Goal: Complete application form

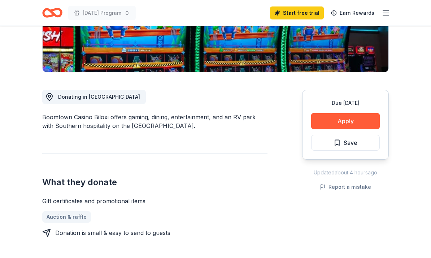
scroll to position [150, 0]
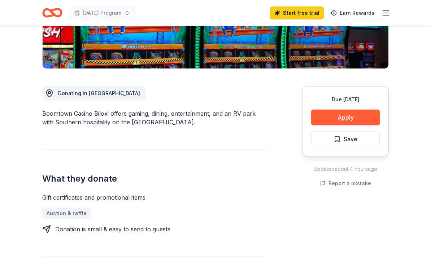
click at [3, 104] on div "Due [DATE] Share Boomtown Casino Biloxi New Share Donating in MS Boomtown Casin…" at bounding box center [215, 230] width 431 height 708
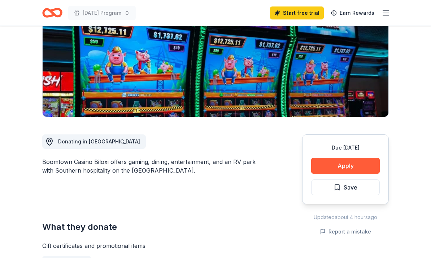
scroll to position [105, 0]
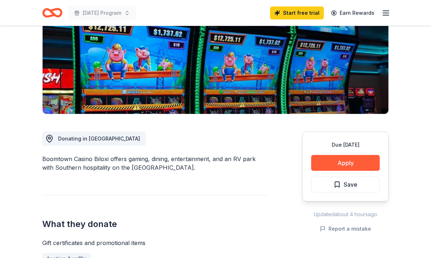
click at [53, 138] on icon at bounding box center [49, 139] width 9 height 9
click at [339, 163] on button "Apply" at bounding box center [345, 164] width 69 height 16
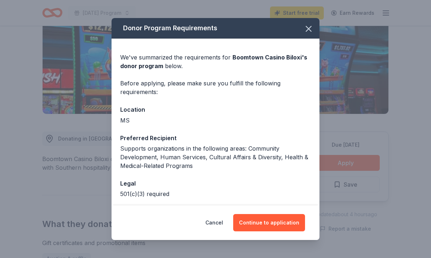
click at [268, 232] on button "Continue to application" at bounding box center [269, 222] width 72 height 17
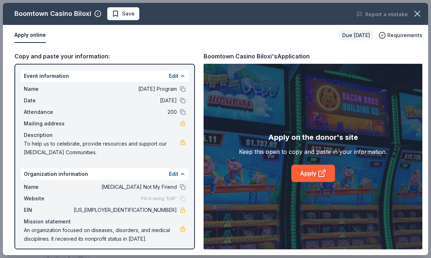
click at [58, 56] on div "Copy and paste your information:" at bounding box center [104, 56] width 181 height 9
click at [29, 77] on div "Event information Edit" at bounding box center [105, 76] width 168 height 12
click at [45, 97] on span "Date" at bounding box center [48, 100] width 48 height 9
click at [32, 92] on span "Name" at bounding box center [48, 89] width 48 height 9
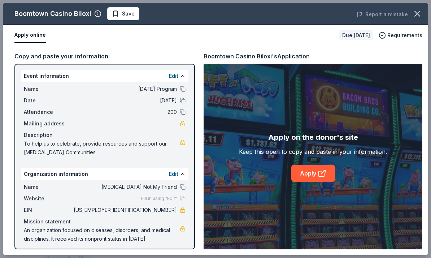
click at [321, 178] on icon at bounding box center [322, 173] width 9 height 9
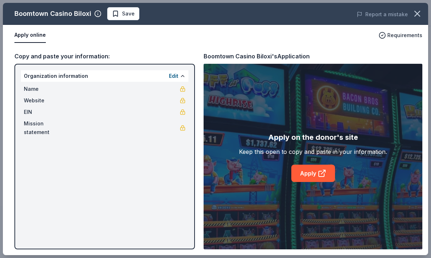
scroll to position [25, 0]
click at [321, 176] on div "Boomtown Casino Biloxi Save Report a mistake Apply online Requirements Copy and…" at bounding box center [215, 129] width 425 height 253
click at [319, 172] on div "Boomtown Casino Biloxi Save Report a mistake Apply online Requirements Copy and…" at bounding box center [215, 129] width 425 height 253
